Goal: Task Accomplishment & Management: Manage account settings

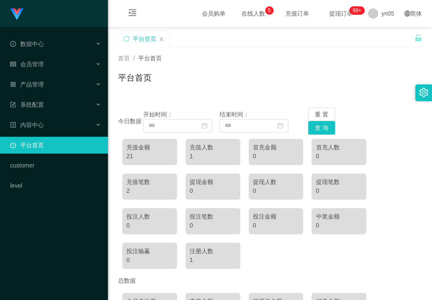
scroll to position [97, 0]
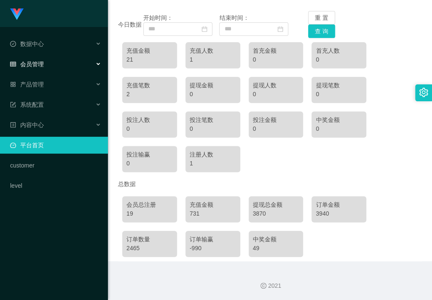
click at [45, 62] on div "会员管理" at bounding box center [54, 64] width 108 height 17
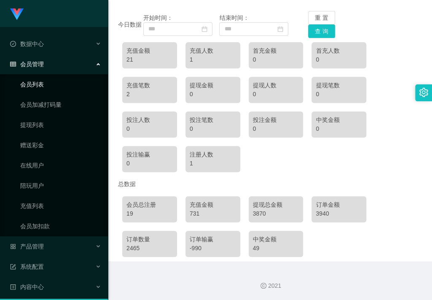
click at [43, 90] on link "会员列表" at bounding box center [60, 84] width 81 height 17
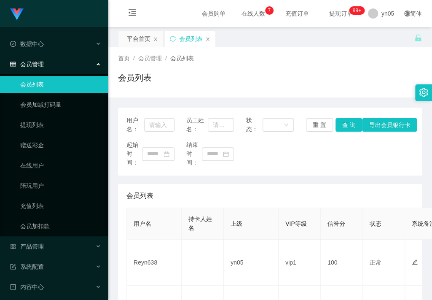
scroll to position [129, 0]
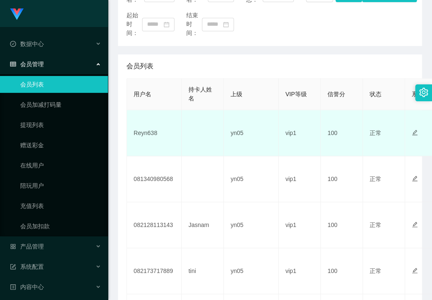
click at [145, 132] on td "Reyn638" at bounding box center [154, 133] width 55 height 46
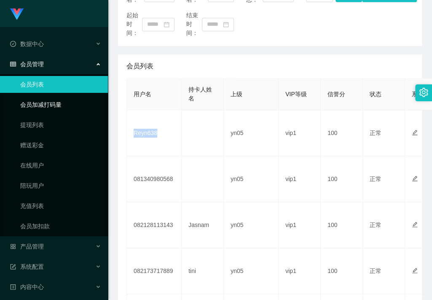
copy td "Reyn638"
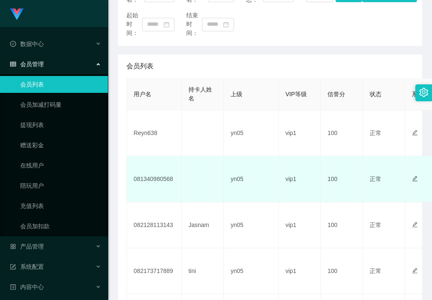
click at [145, 180] on td "081340980568" at bounding box center [154, 179] width 55 height 46
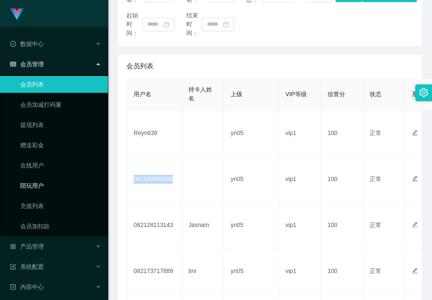
copy td "081340980568"
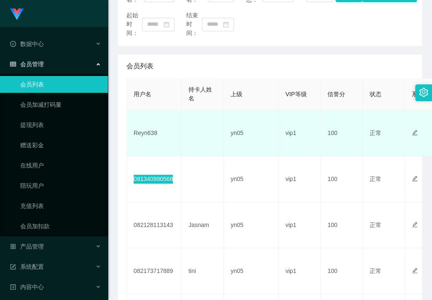
scroll to position [0, 0]
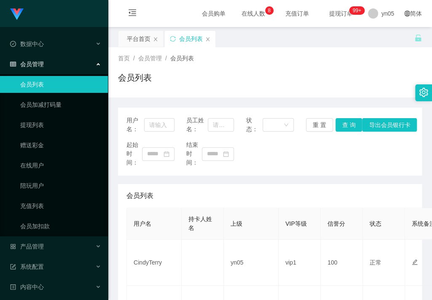
click at [152, 264] on td "CindyTerry" at bounding box center [154, 262] width 55 height 46
copy td "CindyTerry"
